Goal: Task Accomplishment & Management: Manage account settings

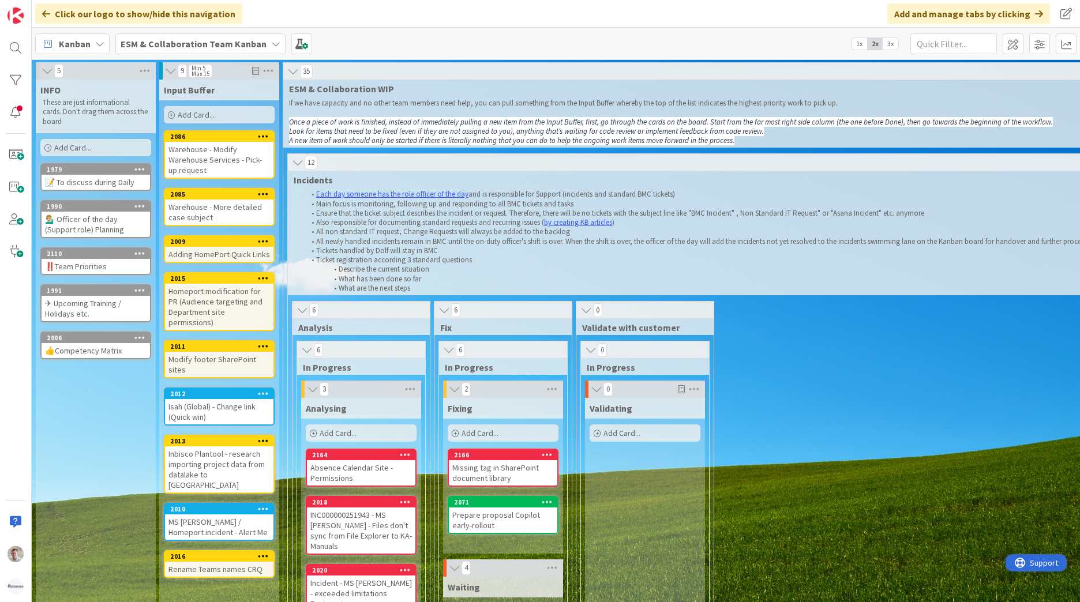
click at [230, 46] on b "ESM & Collaboration Team Kanban" at bounding box center [194, 44] width 146 height 12
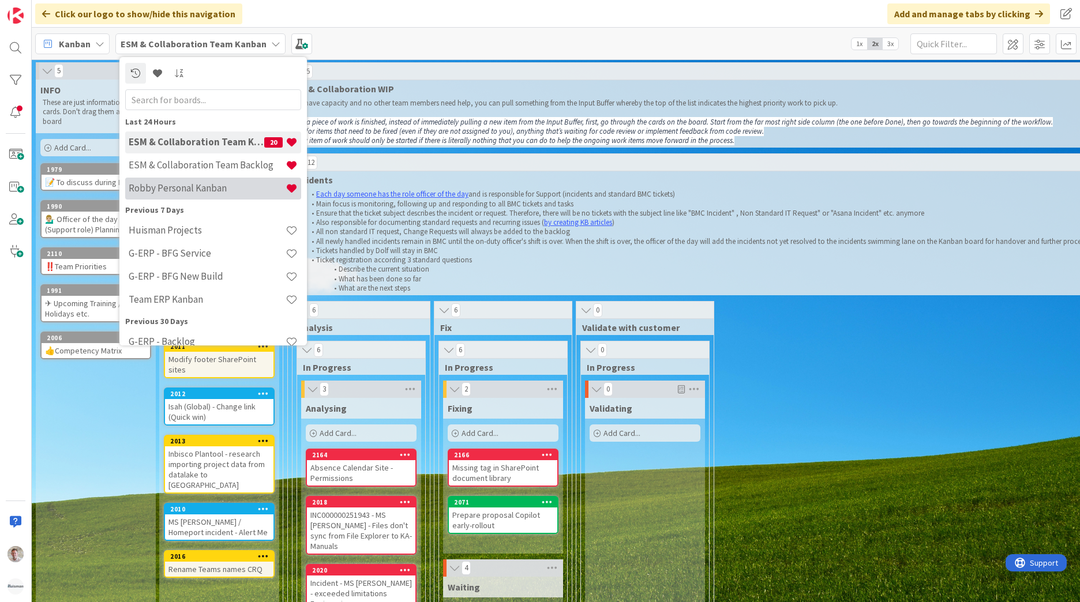
click at [213, 182] on div "Robby Personal Kanban" at bounding box center [213, 189] width 176 height 22
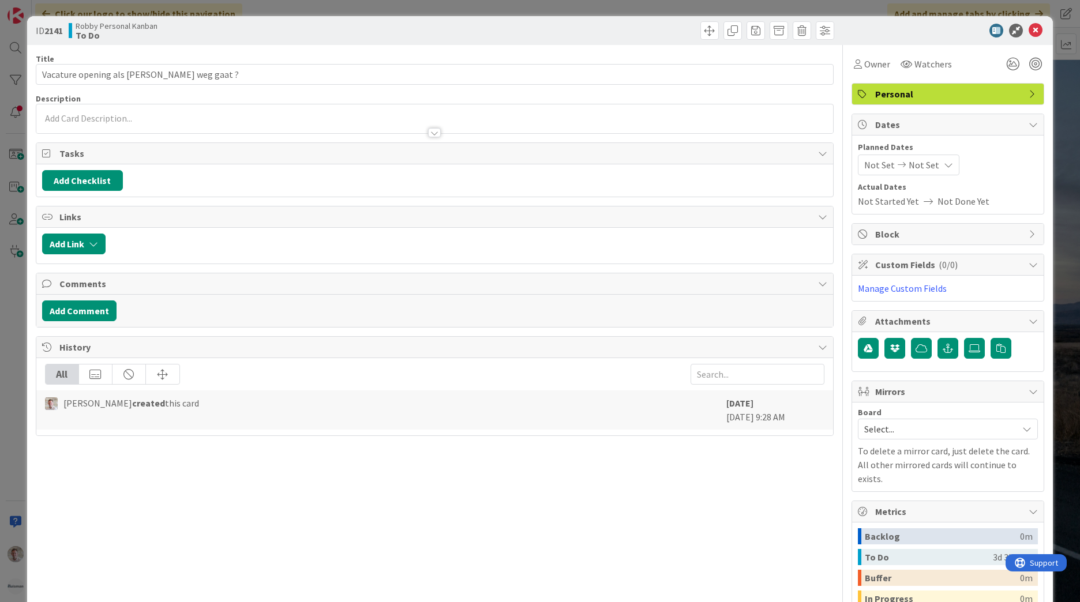
drag, startPoint x: 323, startPoint y: 304, endPoint x: 1032, endPoint y: 27, distance: 761.6
click at [1032, 27] on icon at bounding box center [1035, 31] width 14 height 14
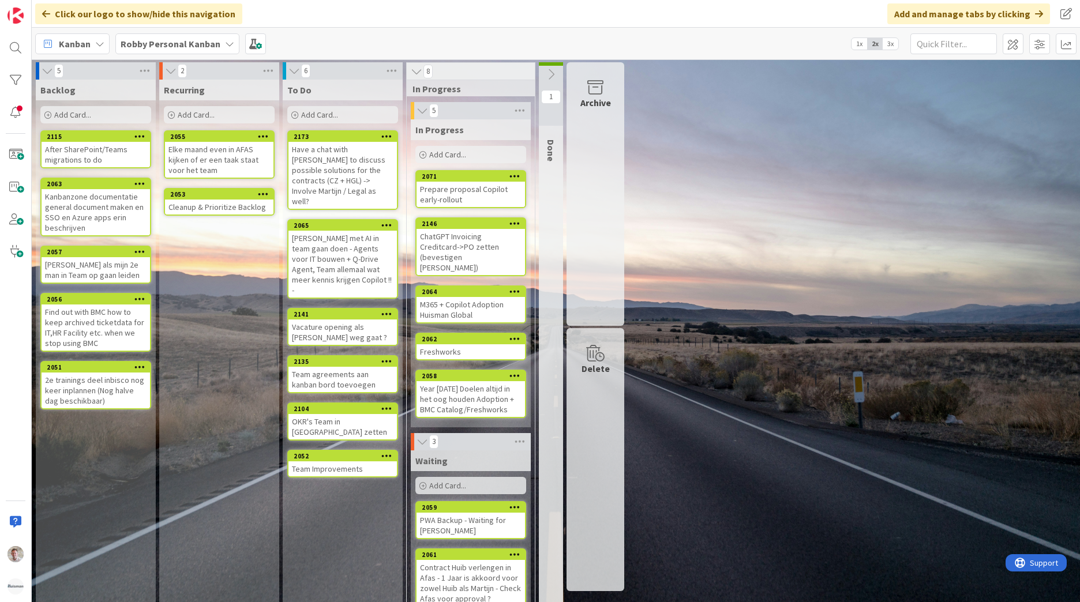
click at [382, 310] on icon at bounding box center [386, 314] width 11 height 8
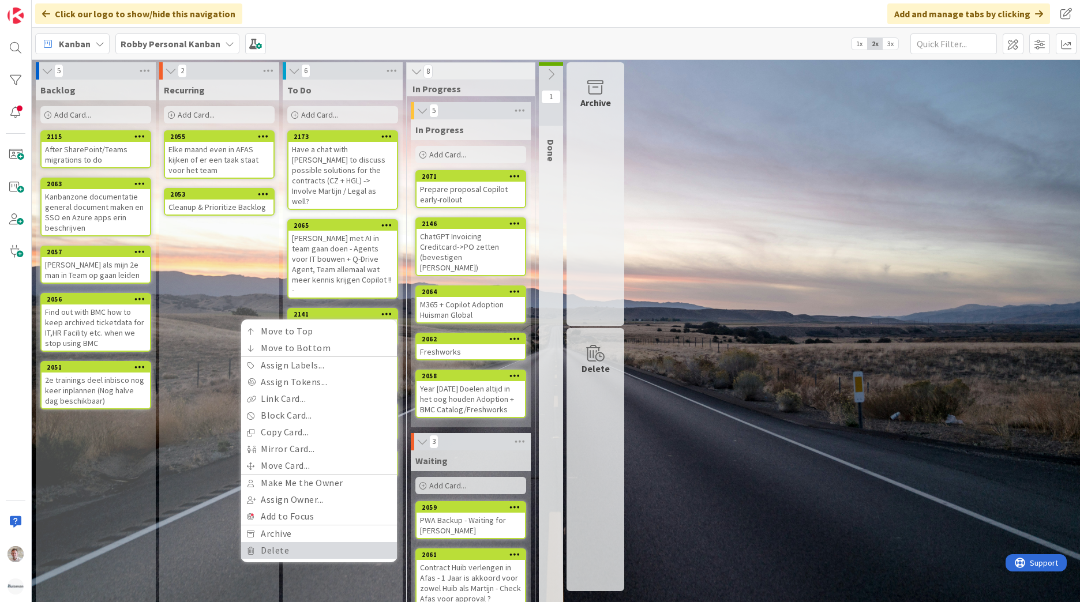
click at [312, 542] on link "Delete" at bounding box center [319, 550] width 156 height 17
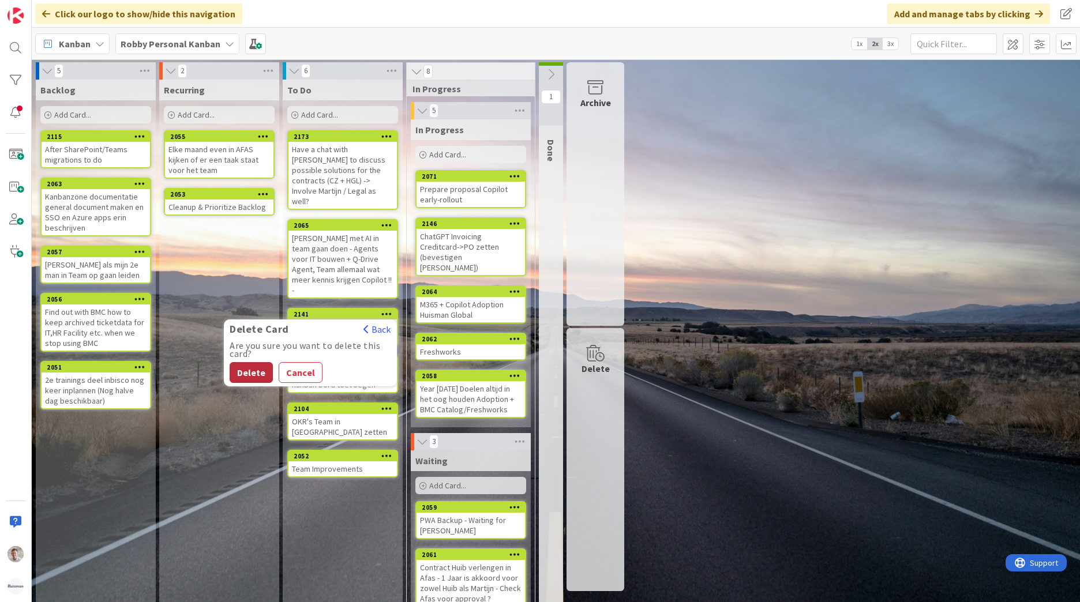
click at [256, 362] on button "Delete" at bounding box center [251, 372] width 43 height 21
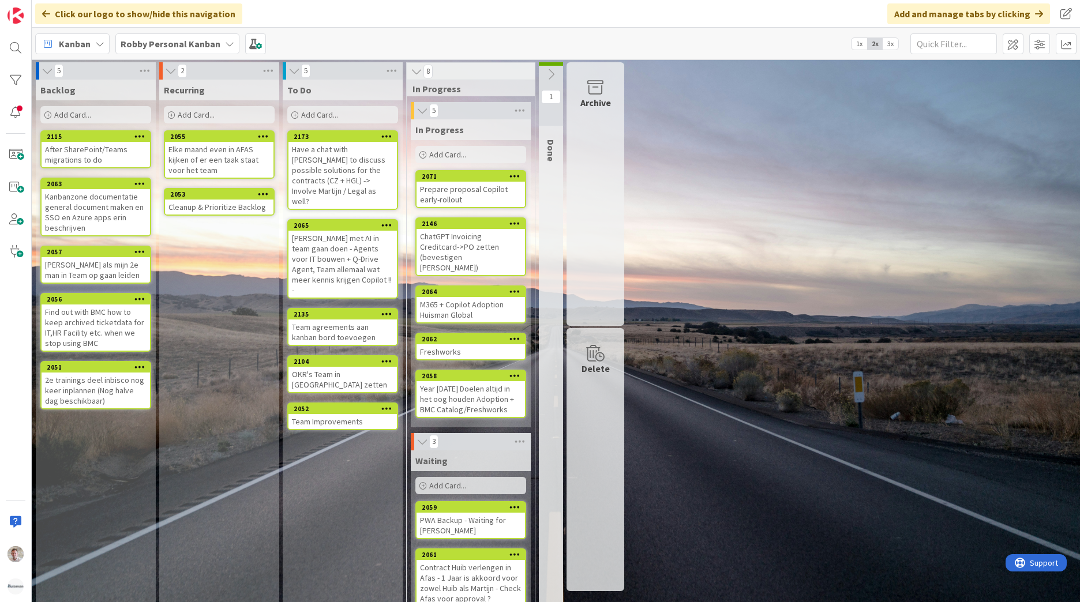
click at [334, 414] on div "Team Improvements" at bounding box center [342, 421] width 108 height 15
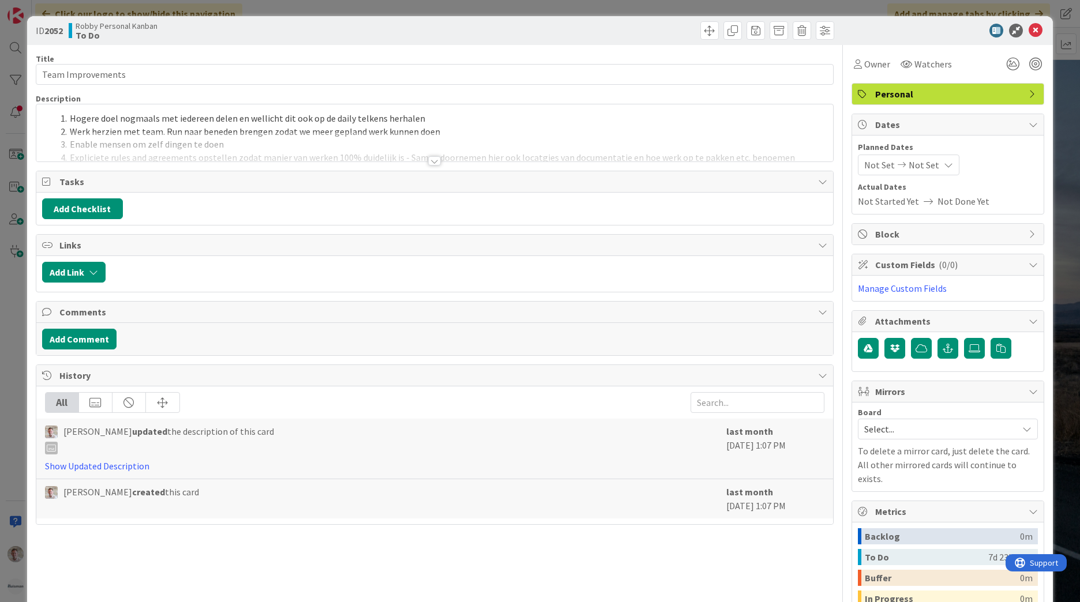
click at [429, 164] on div at bounding box center [434, 160] width 13 height 9
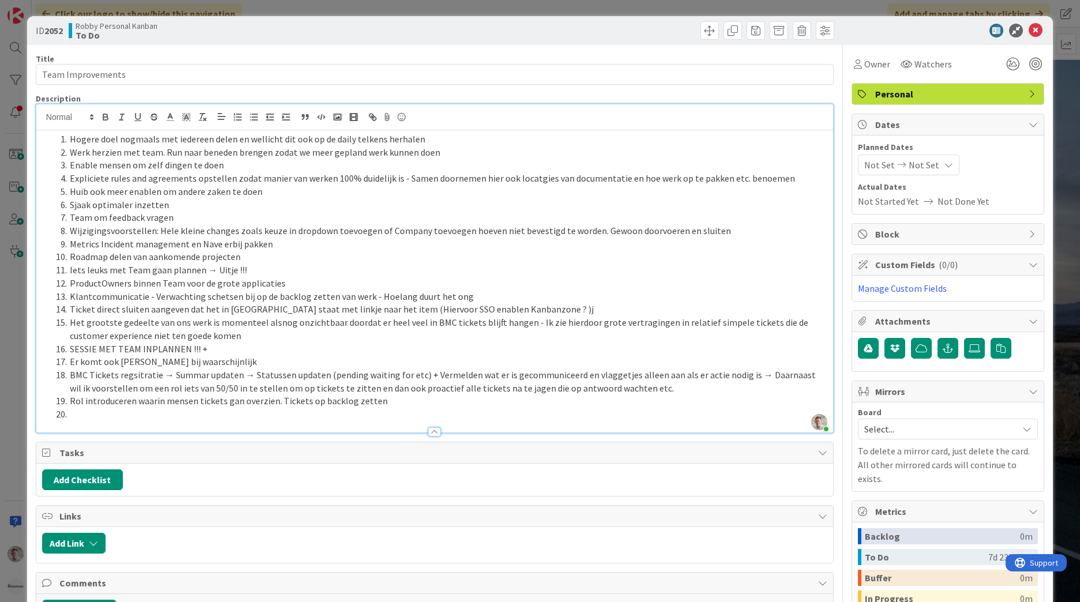
click at [299, 202] on li "Sjaak optimaler inzetten" at bounding box center [441, 204] width 771 height 13
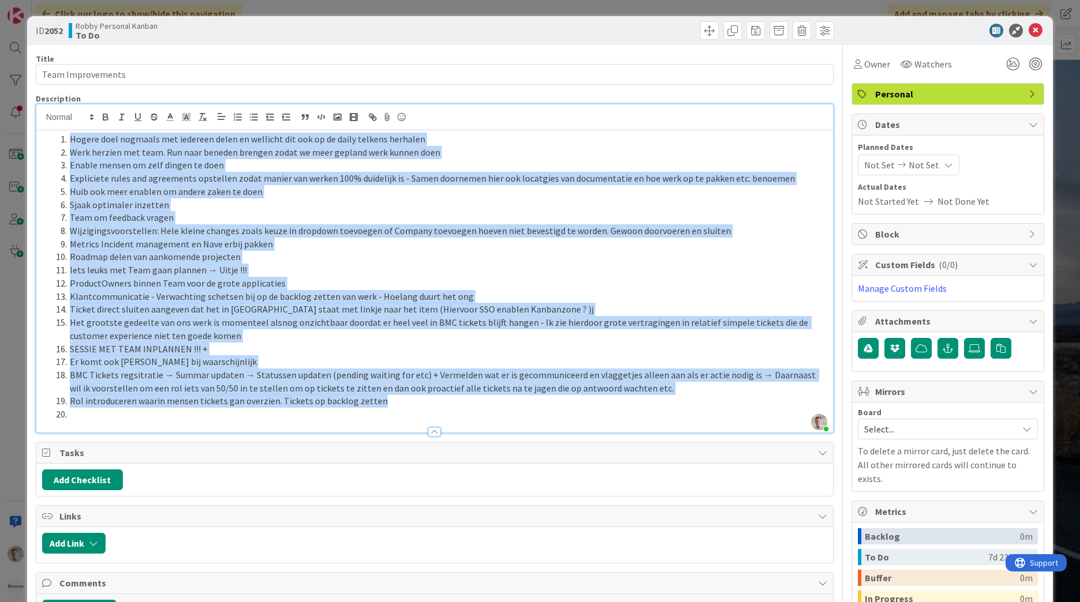
copy ol "Hogere doel nogmaals met iedereen delen en wellicht dit ook op de daily telkens…"
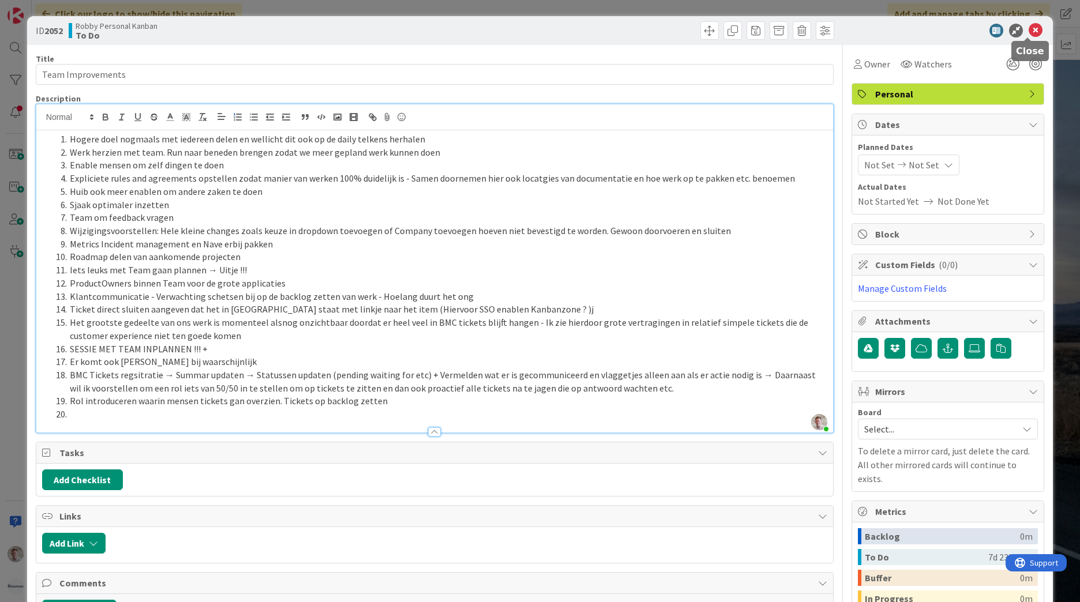
click at [1029, 31] on icon at bounding box center [1035, 31] width 14 height 14
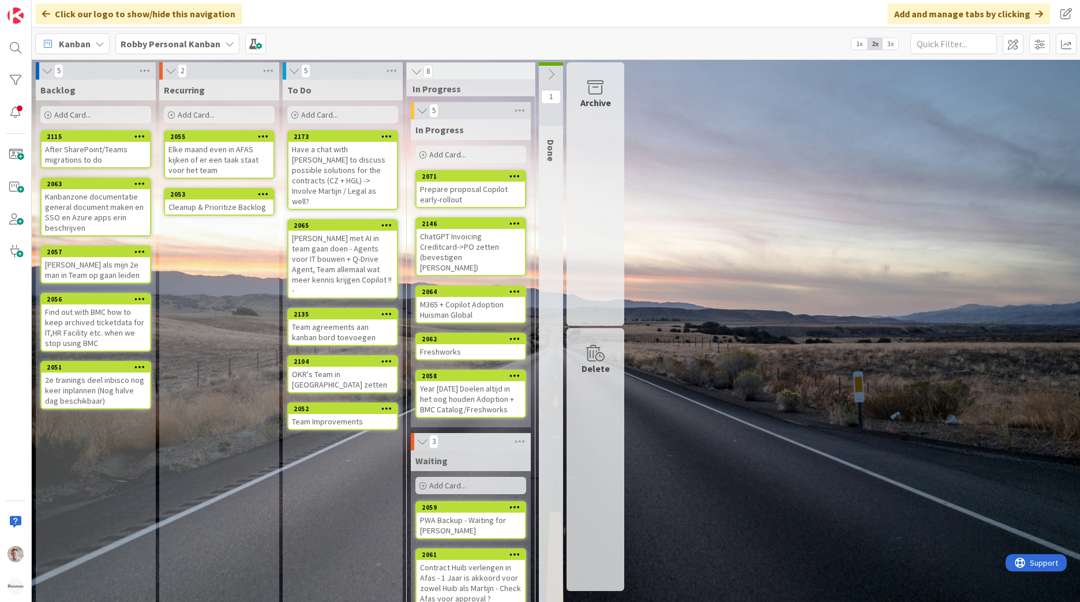
click at [387, 404] on icon at bounding box center [386, 408] width 11 height 8
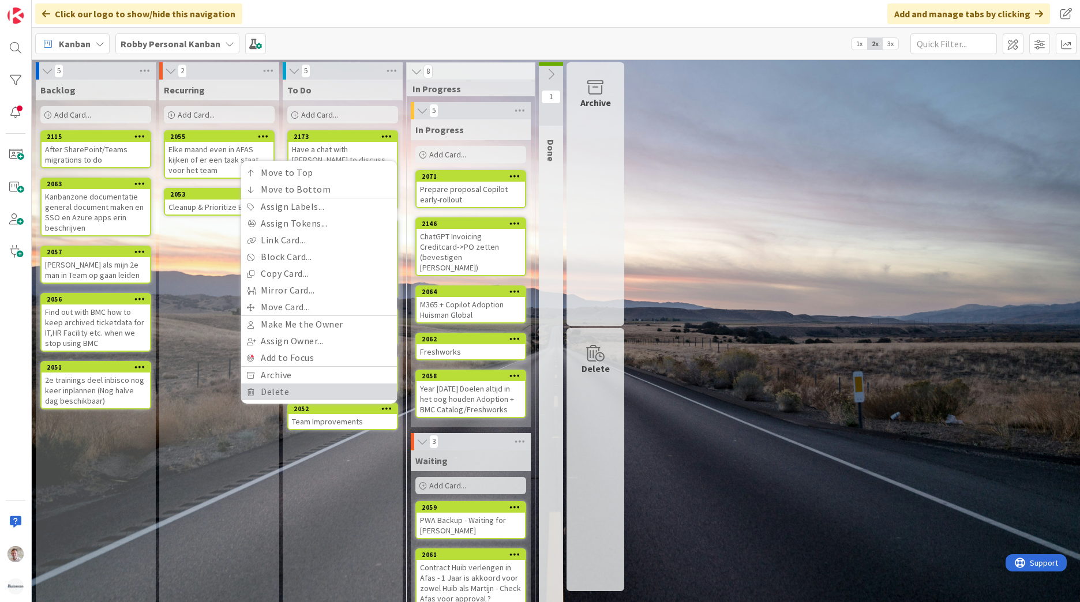
click at [281, 384] on link "Delete" at bounding box center [319, 392] width 156 height 17
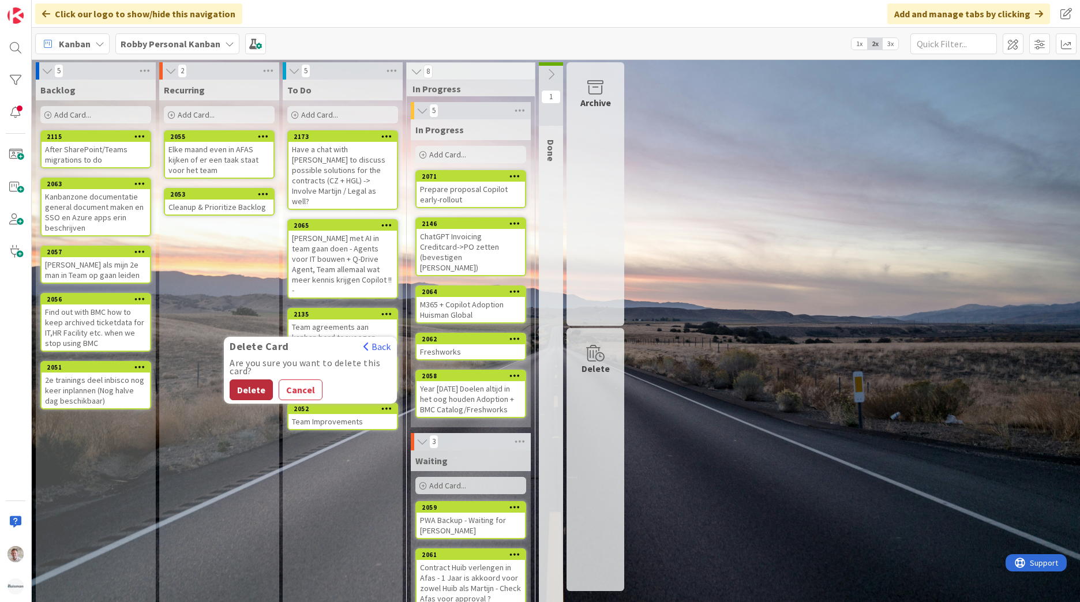
click at [242, 380] on button "Delete" at bounding box center [251, 390] width 43 height 21
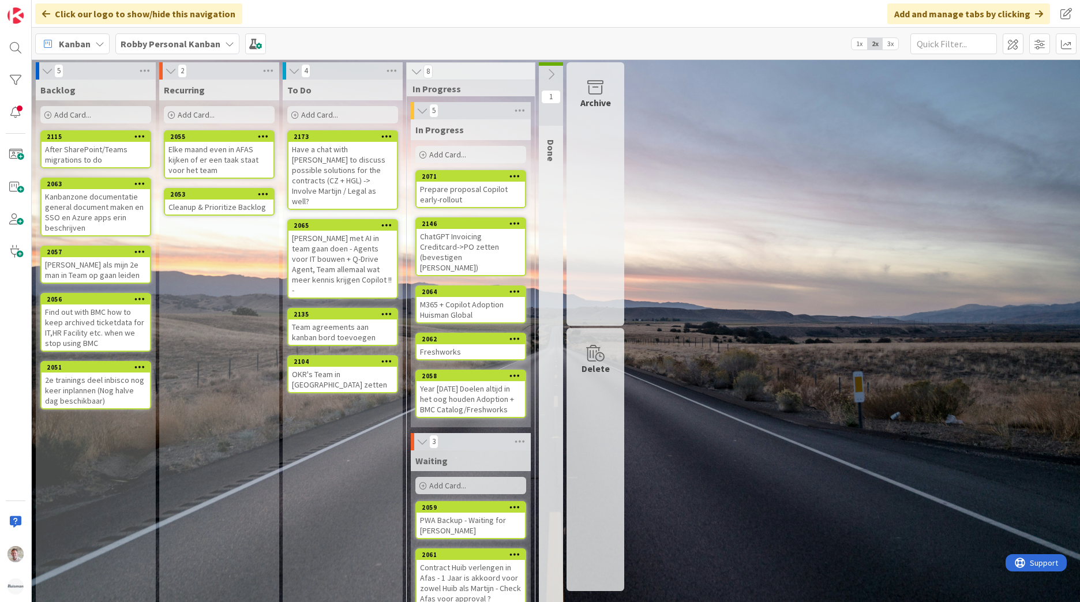
click at [378, 320] on div "Team agreements aan kanban bord toevoegen" at bounding box center [342, 332] width 108 height 25
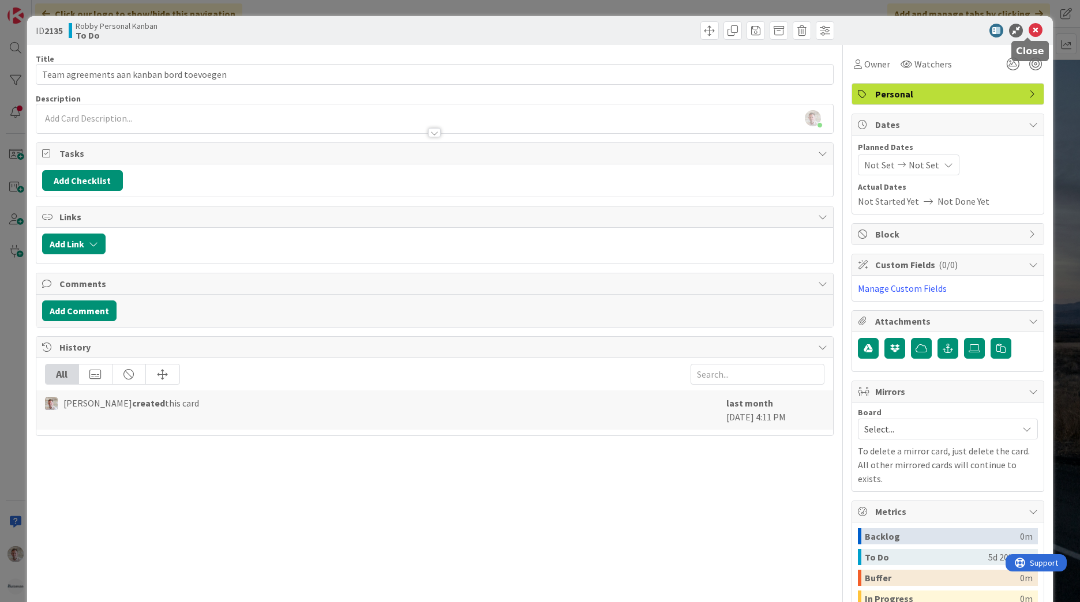
click at [1028, 33] on icon at bounding box center [1035, 31] width 14 height 14
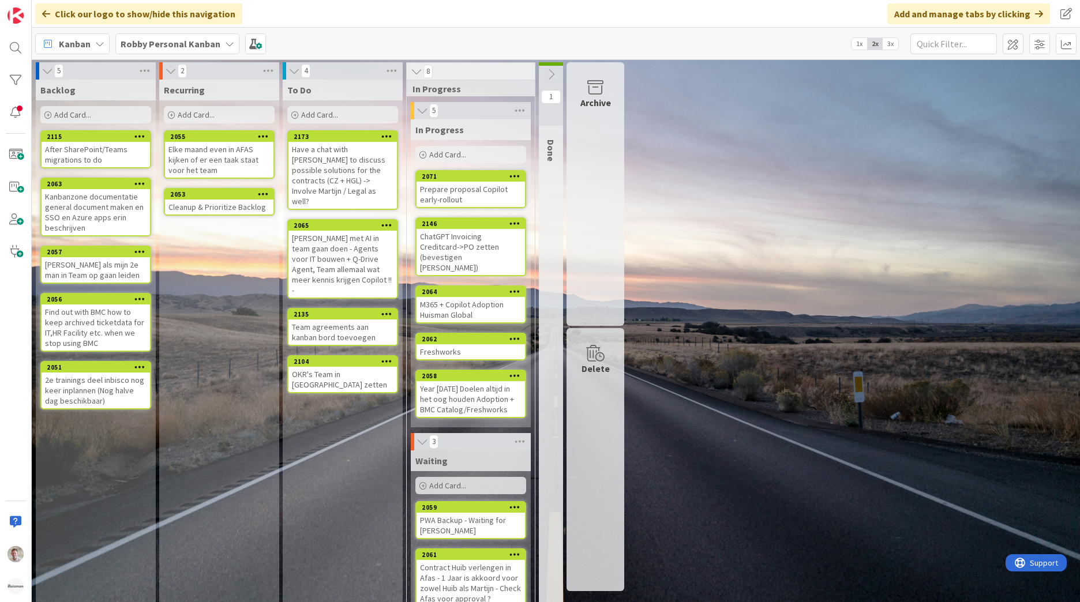
click at [386, 310] on icon at bounding box center [386, 314] width 11 height 8
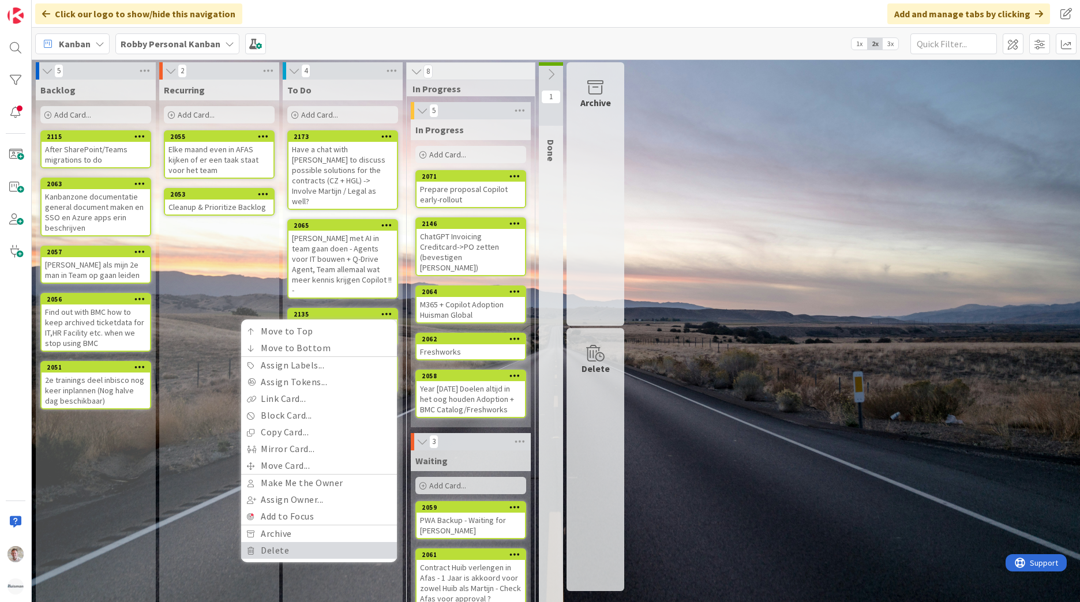
click at [316, 542] on link "Delete" at bounding box center [319, 550] width 156 height 17
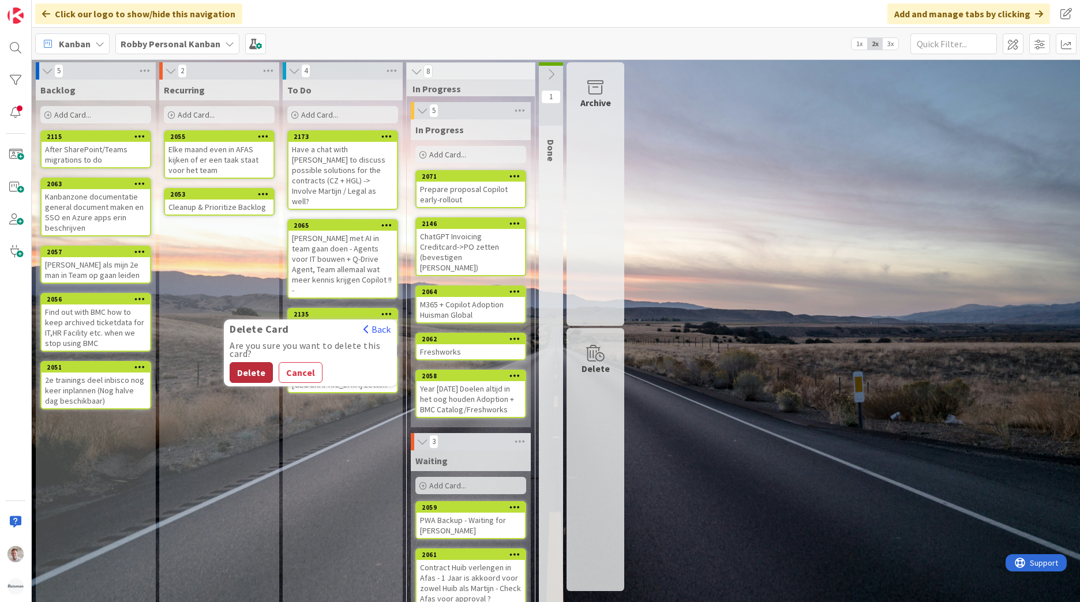
click at [232, 362] on button "Delete" at bounding box center [251, 372] width 43 height 21
